Goal: Find specific page/section: Find specific page/section

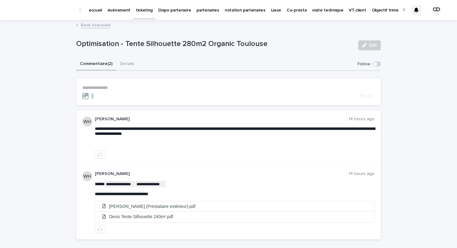
click at [94, 12] on p "accueil" at bounding box center [95, 6] width 13 height 13
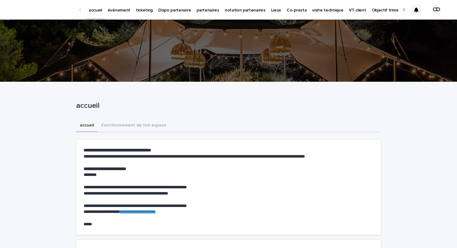
click at [120, 9] on p "événement" at bounding box center [119, 6] width 23 height 13
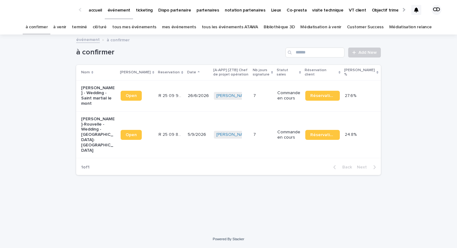
click at [222, 25] on link "tous les événements ATAWA" at bounding box center [230, 27] width 56 height 15
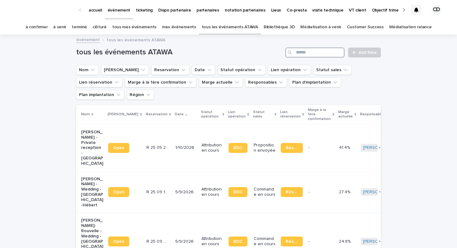
click at [313, 55] on input "Search" at bounding box center [315, 53] width 59 height 10
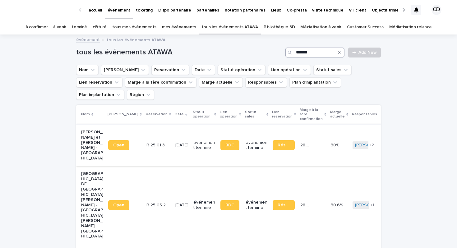
type input "*******"
click at [86, 130] on p "[PERSON_NAME] et [PERSON_NAME] - [GEOGRAPHIC_DATA]" at bounding box center [92, 145] width 22 height 31
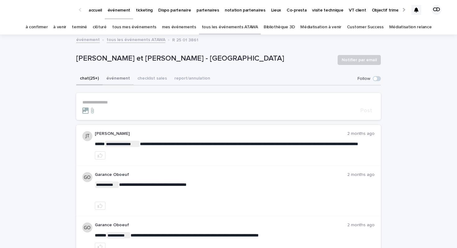
click at [113, 80] on button "événement" at bounding box center [118, 78] width 31 height 13
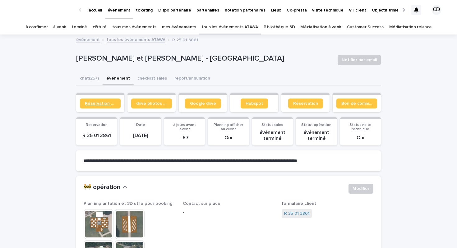
click at [104, 102] on span "Réservation client" at bounding box center [100, 103] width 31 height 4
click at [97, 77] on button "chat (25+)" at bounding box center [89, 78] width 26 height 13
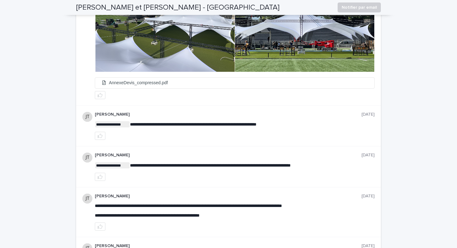
scroll to position [592, 0]
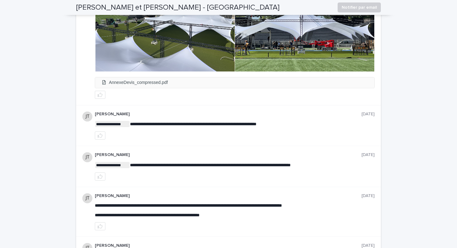
click at [144, 88] on li "AnnexeDevis_compressed.pdf" at bounding box center [234, 82] width 279 height 10
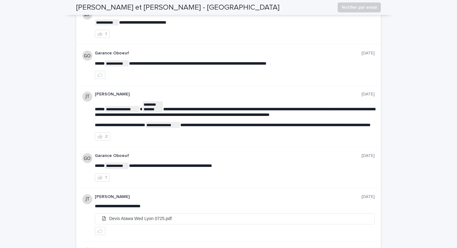
scroll to position [351, 0]
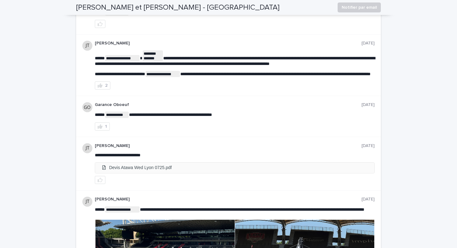
click at [144, 173] on li "Devis Atawa Wed Lyon 0725.pdf" at bounding box center [234, 168] width 279 height 10
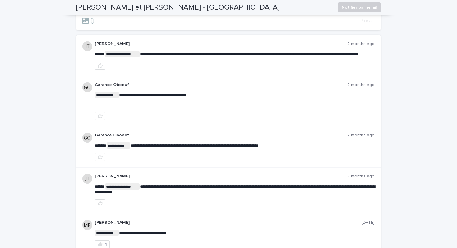
scroll to position [0, 0]
